Goal: Information Seeking & Learning: Learn about a topic

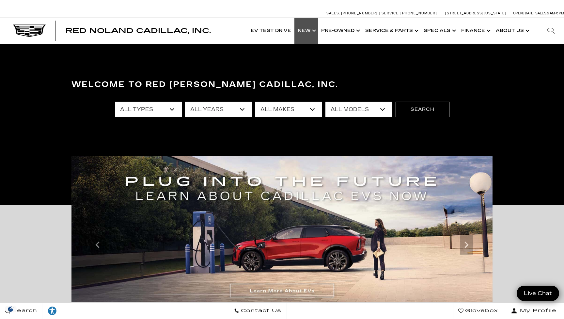
click at [314, 33] on link "Show New" at bounding box center [307, 31] width 24 height 26
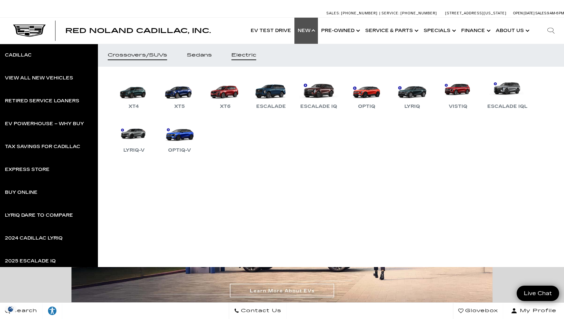
click at [242, 56] on div "Electric" at bounding box center [243, 55] width 25 height 5
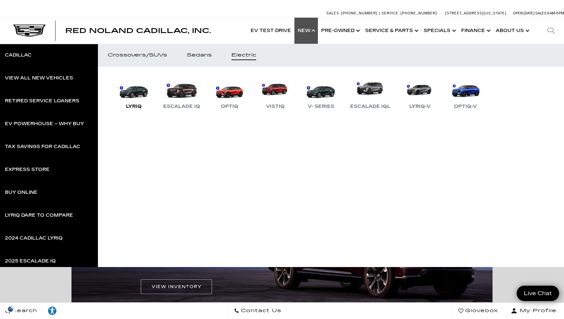
click at [143, 93] on link "LYRIQ" at bounding box center [133, 93] width 39 height 34
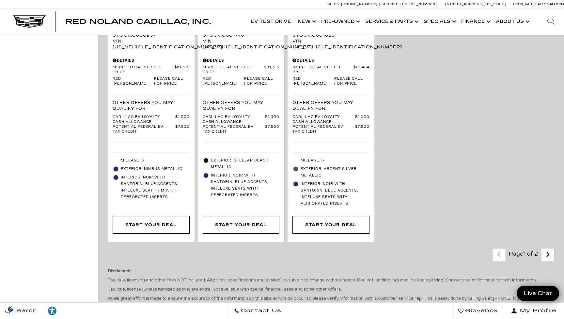
scroll to position [1697, 0]
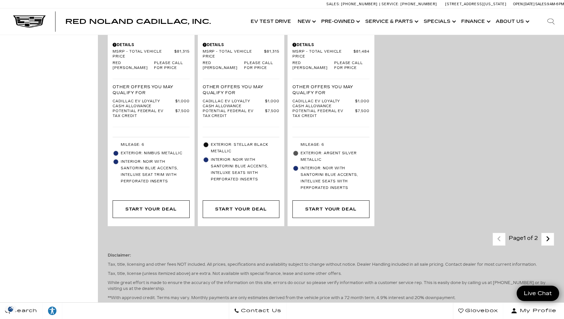
click at [549, 233] on icon "next page" at bounding box center [548, 238] width 4 height 10
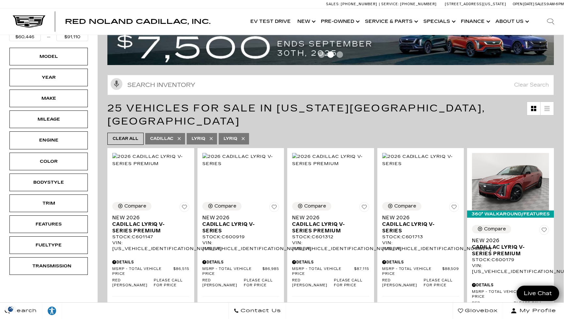
scroll to position [34, 0]
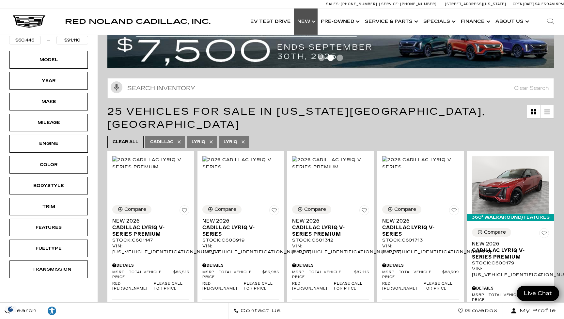
click at [309, 23] on link "Show New" at bounding box center [306, 21] width 24 height 26
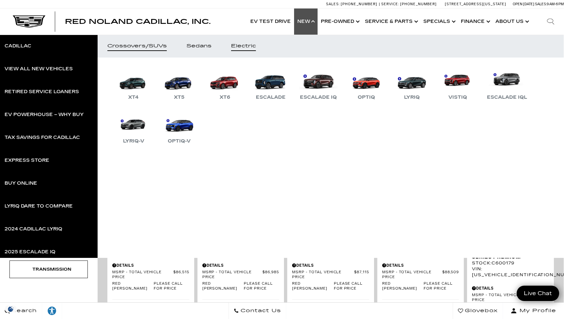
click at [241, 52] on link "Electric" at bounding box center [243, 46] width 44 height 23
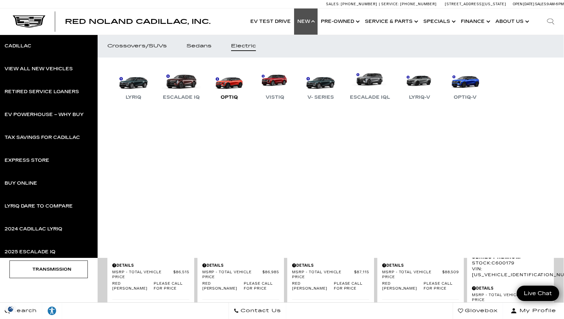
click at [224, 78] on link "OPTIQ" at bounding box center [229, 84] width 39 height 34
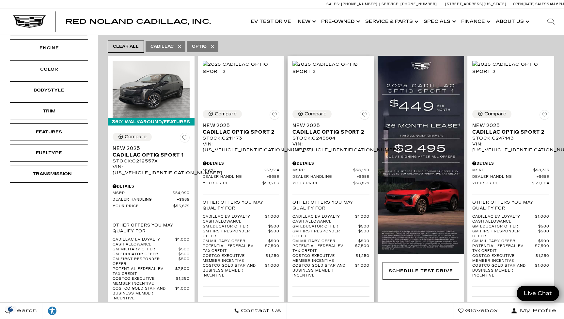
scroll to position [50, 0]
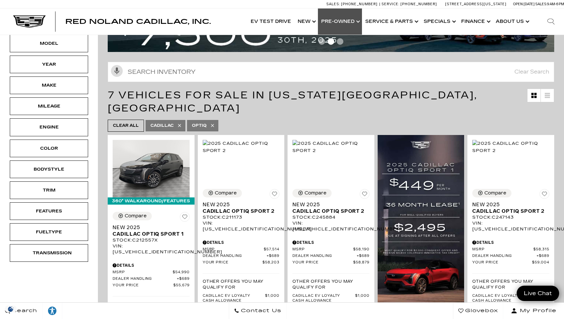
click at [345, 24] on link "Show Pre-Owned" at bounding box center [340, 21] width 44 height 26
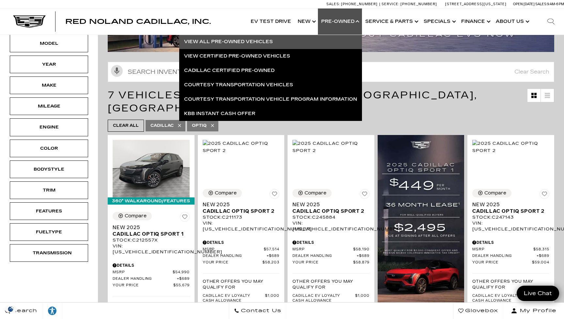
click at [265, 42] on link "View All Pre-Owned Vehicles" at bounding box center [270, 42] width 183 height 14
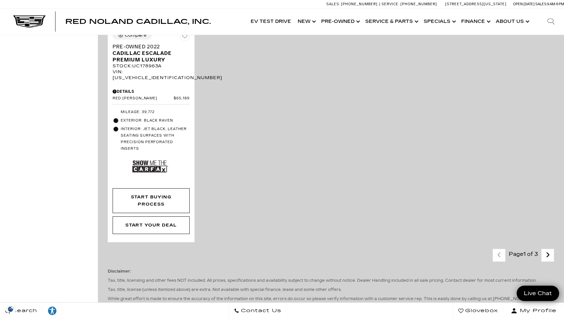
scroll to position [1539, 0]
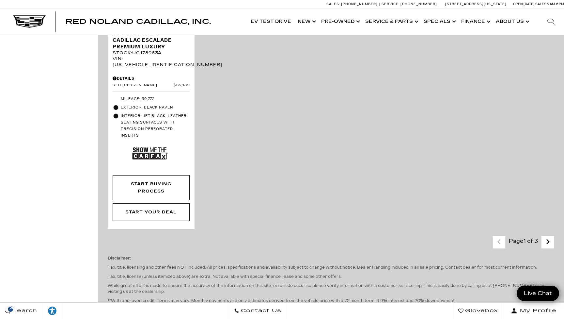
click at [551, 236] on link "Next - Page" at bounding box center [548, 241] width 14 height 11
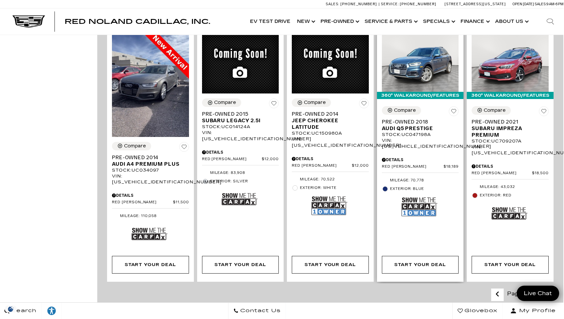
scroll to position [1159, 1]
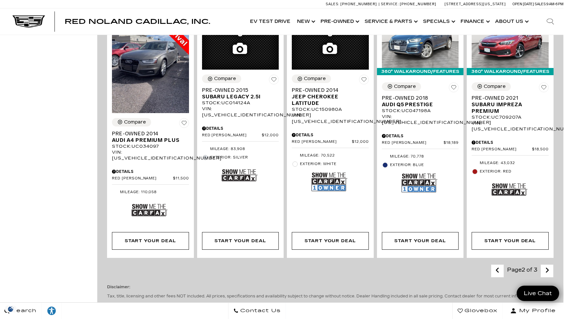
click at [547, 265] on icon "next page" at bounding box center [547, 270] width 4 height 10
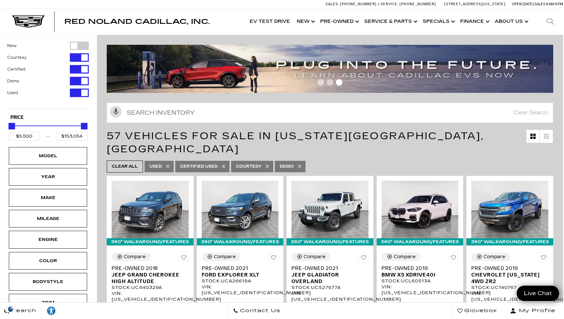
scroll to position [0, 1]
click at [133, 24] on span "Red Noland Cadillac, Inc." at bounding box center [137, 22] width 146 height 8
